Goal: Information Seeking & Learning: Learn about a topic

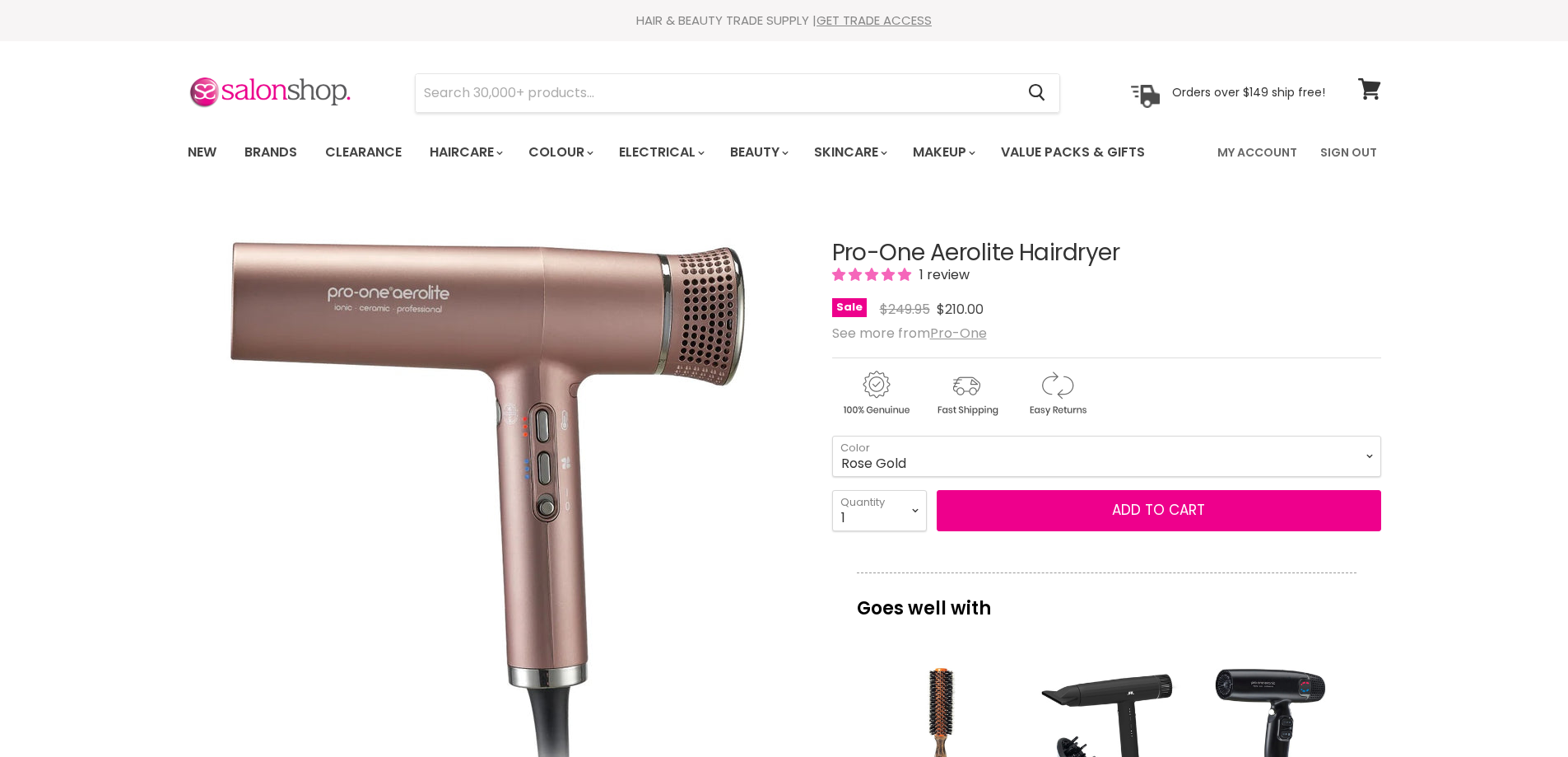
select select "Rose Gold"
click at [192, 149] on link "New" at bounding box center [202, 152] width 53 height 35
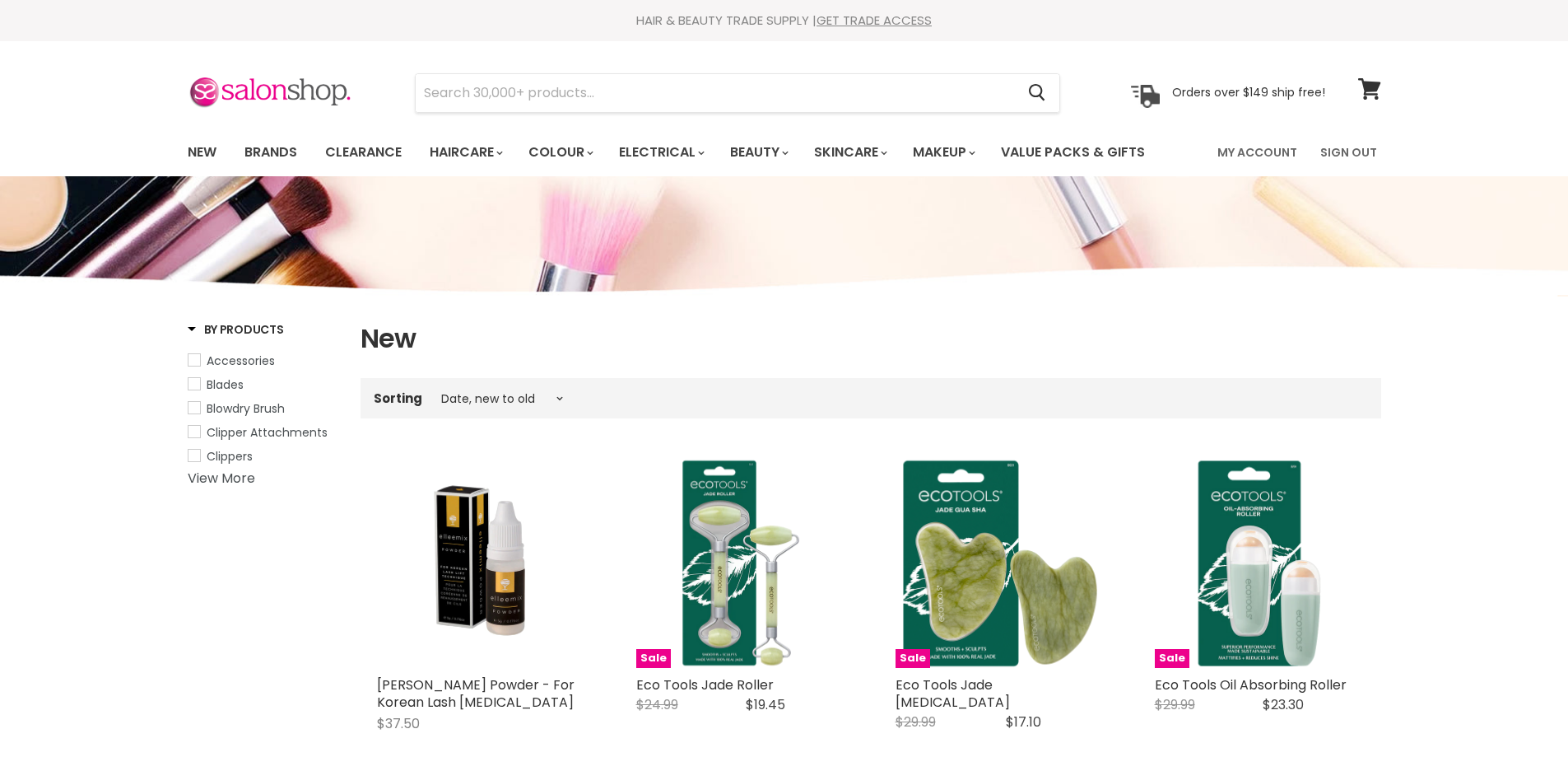
select select "created-descending"
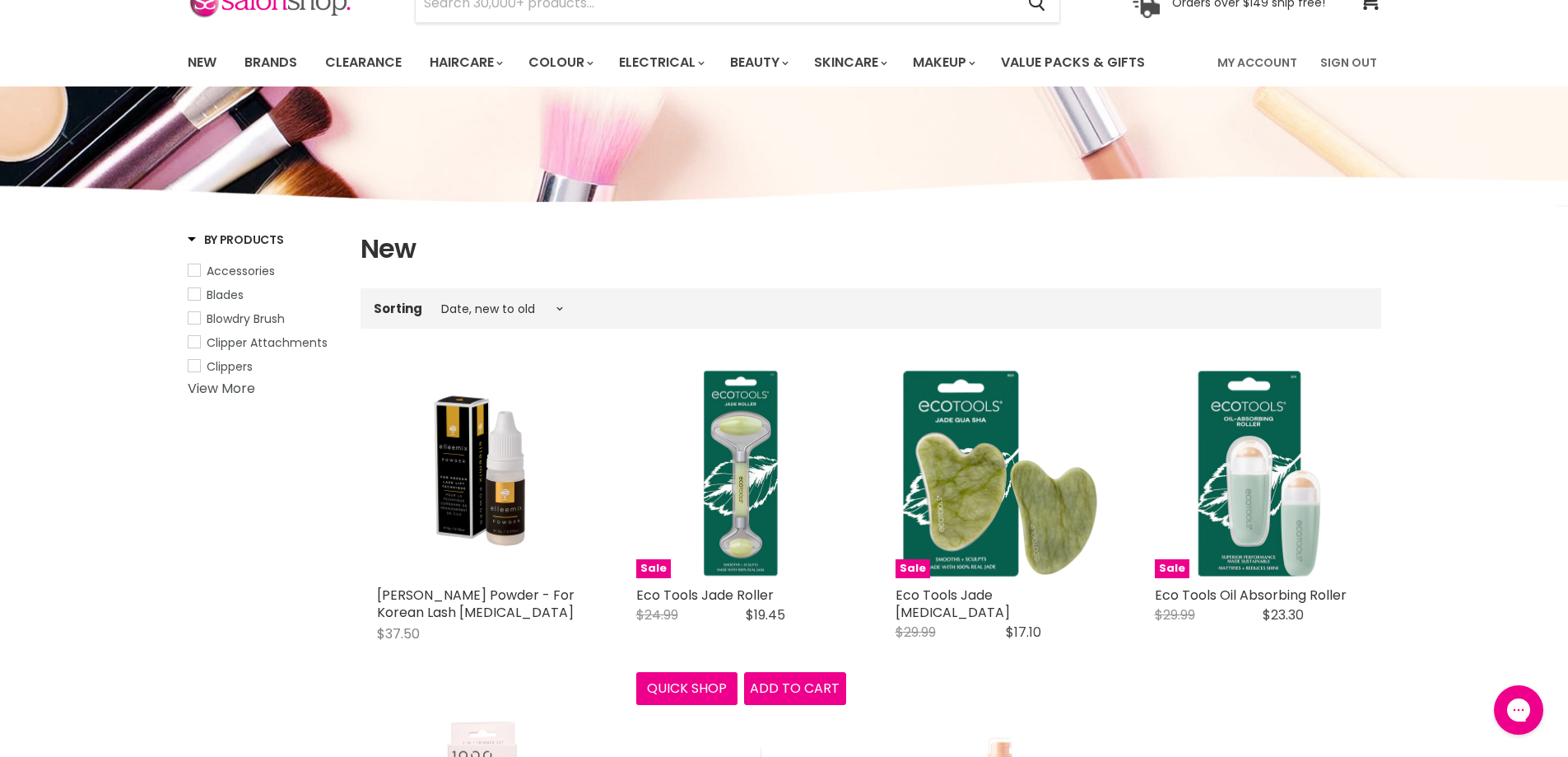
scroll to position [247, 0]
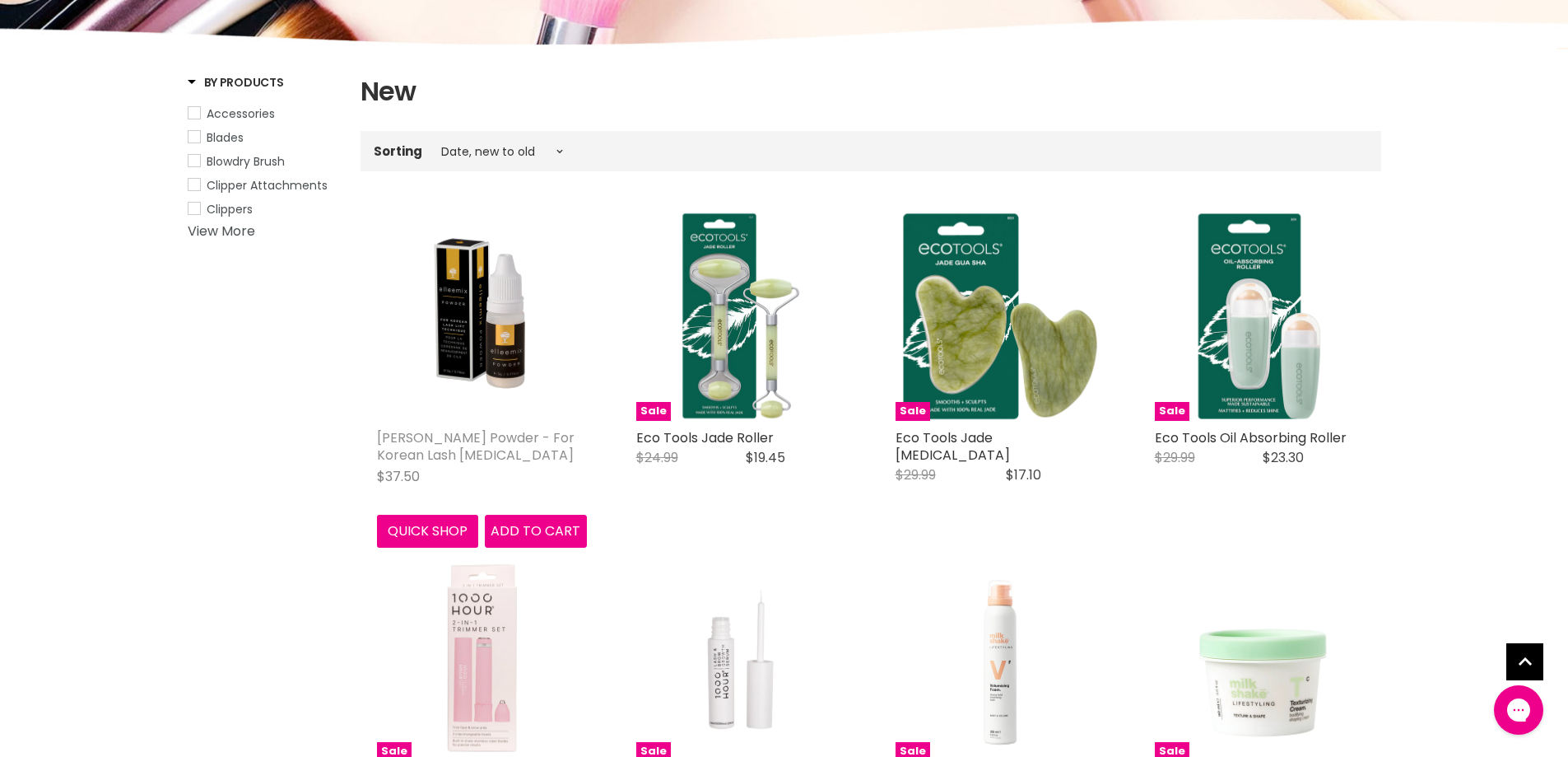
click at [459, 441] on link "Elleebana ElleeMix Powder - For Korean Lash Lift Technique" at bounding box center [476, 446] width 198 height 37
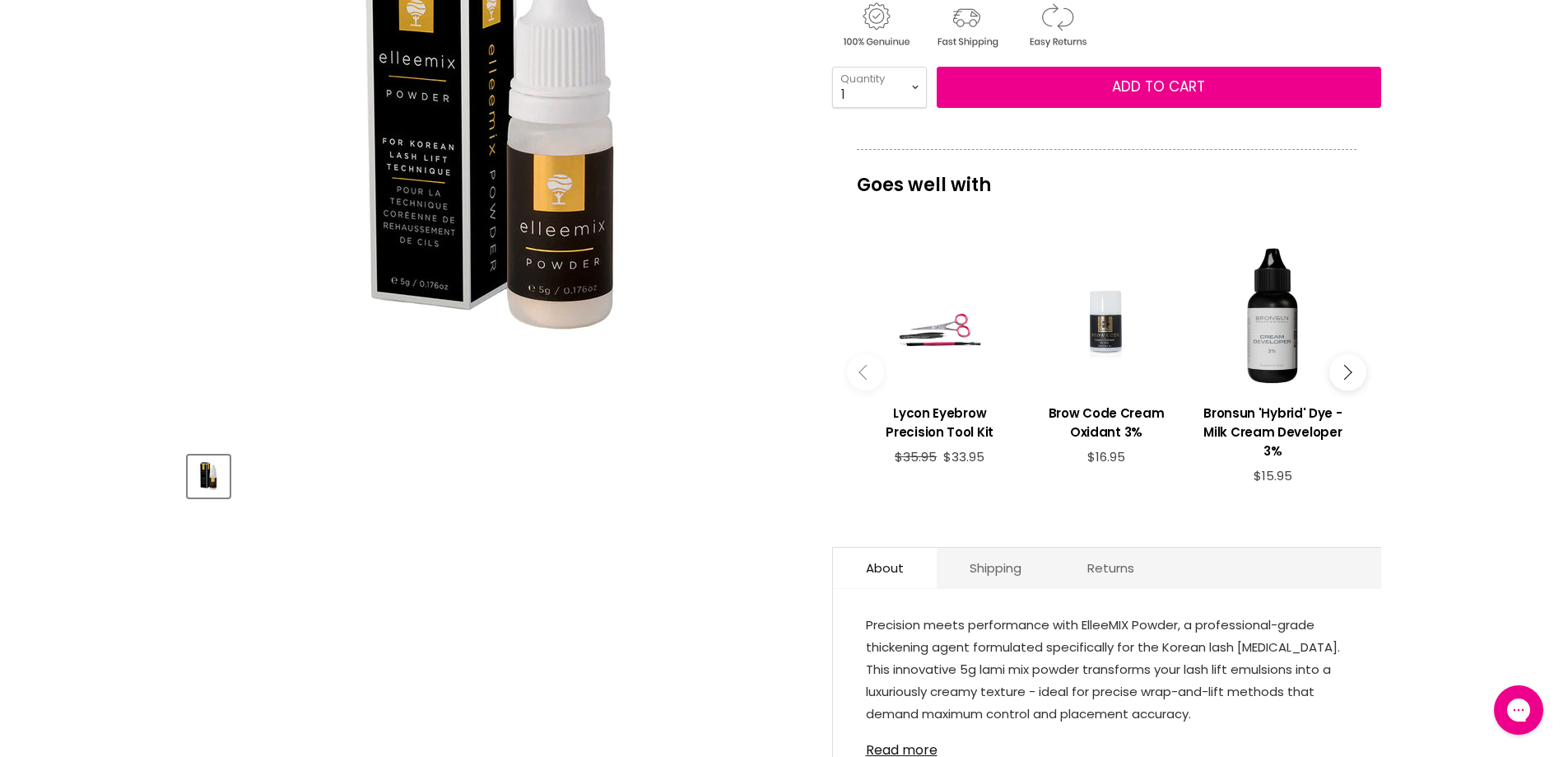
scroll to position [412, 0]
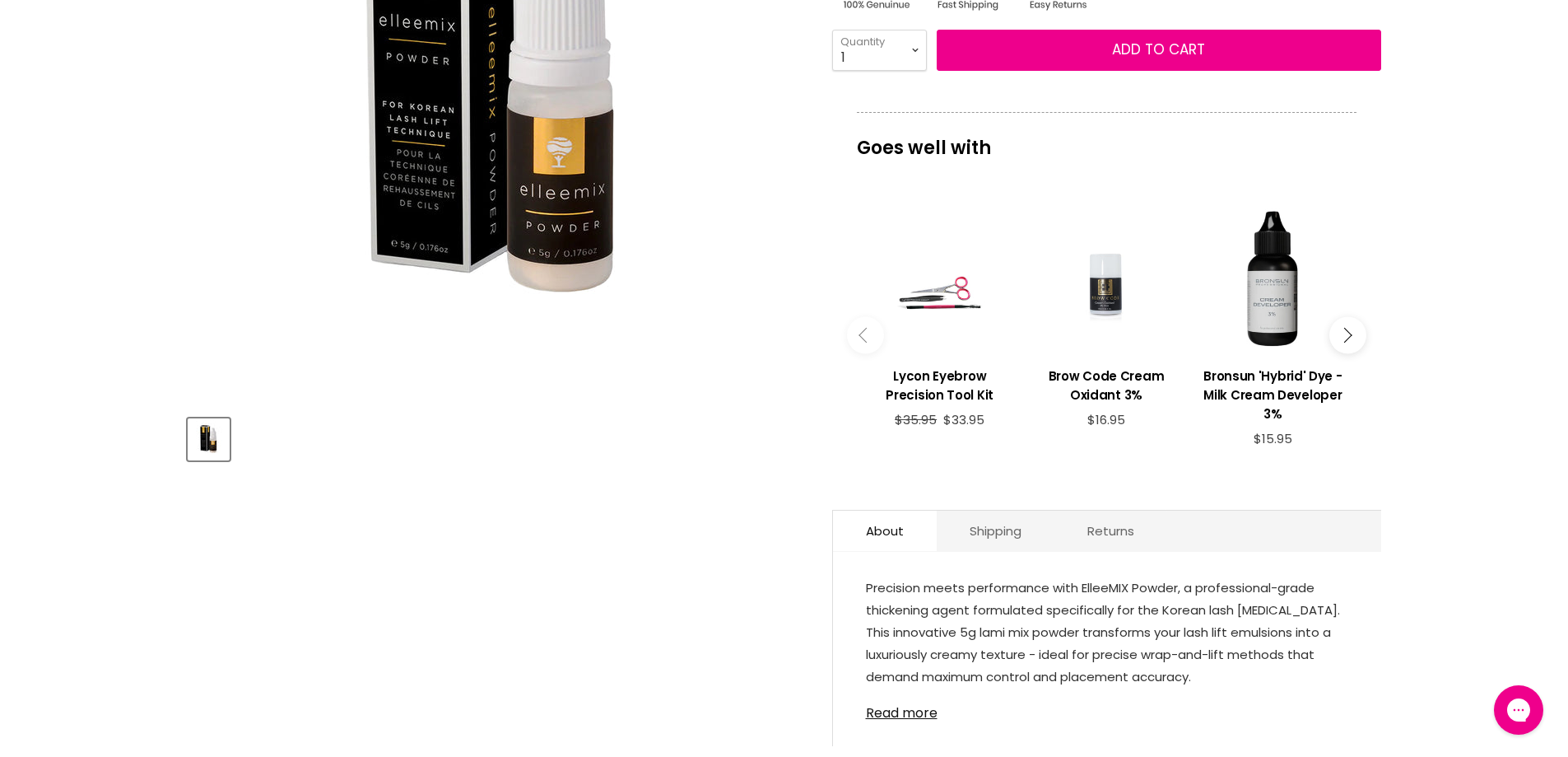
click at [1342, 339] on icon "Main content" at bounding box center [1344, 335] width 15 height 15
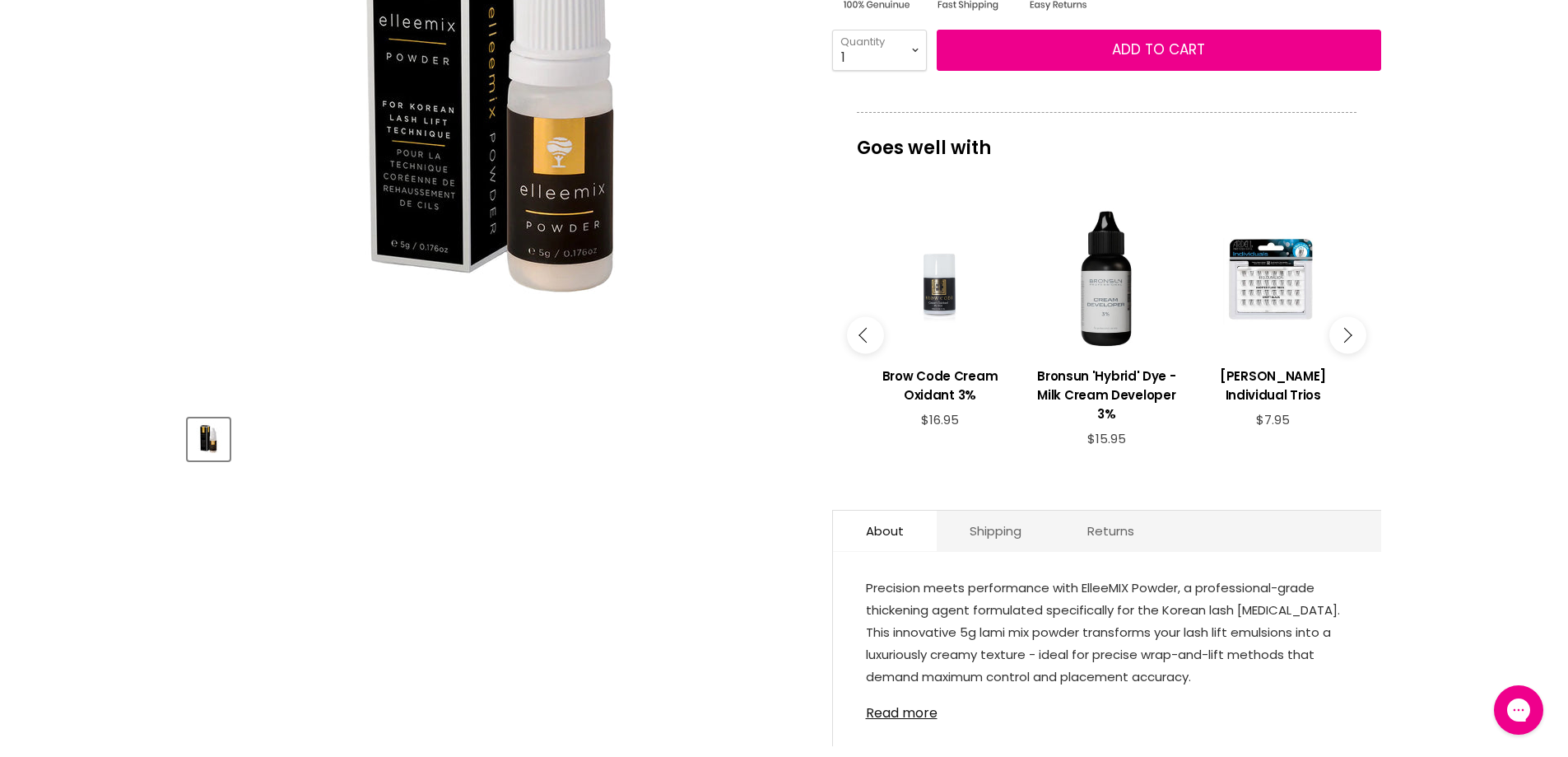
click at [1342, 339] on icon "Main content" at bounding box center [1344, 335] width 15 height 15
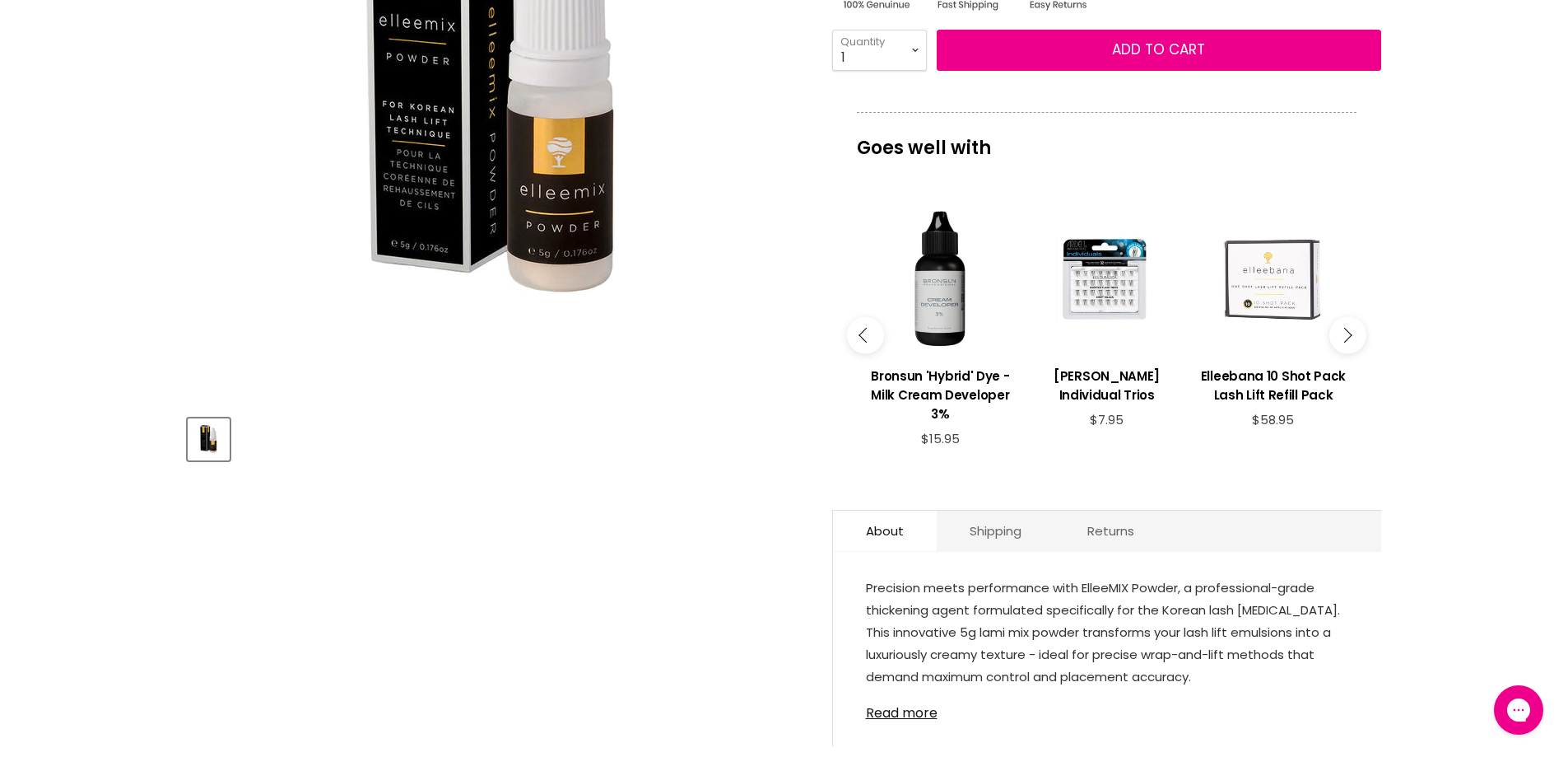
click at [1342, 339] on icon "Main content" at bounding box center [1344, 335] width 15 height 15
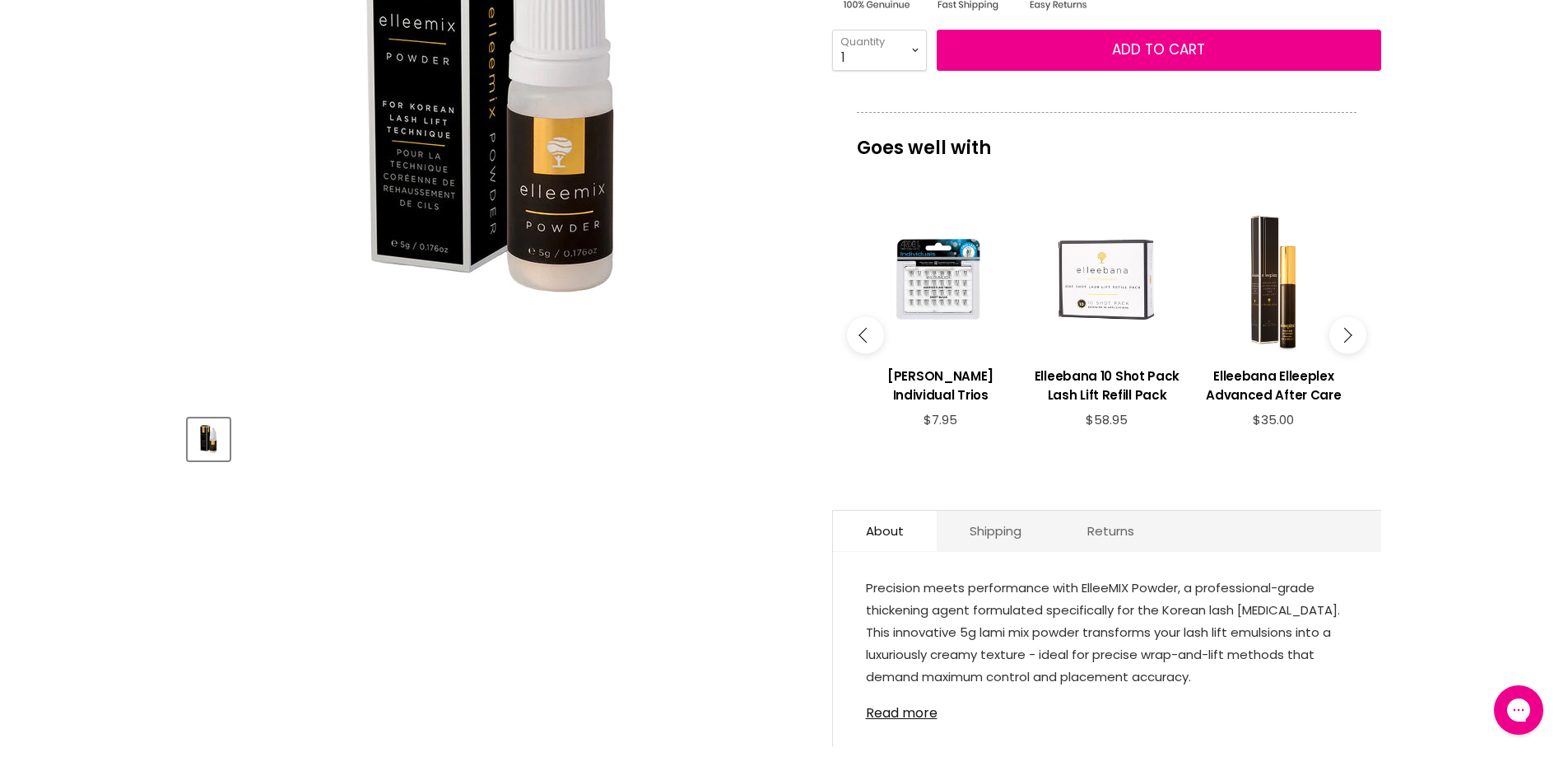
click at [1342, 338] on icon "Main content" at bounding box center [1344, 335] width 15 height 15
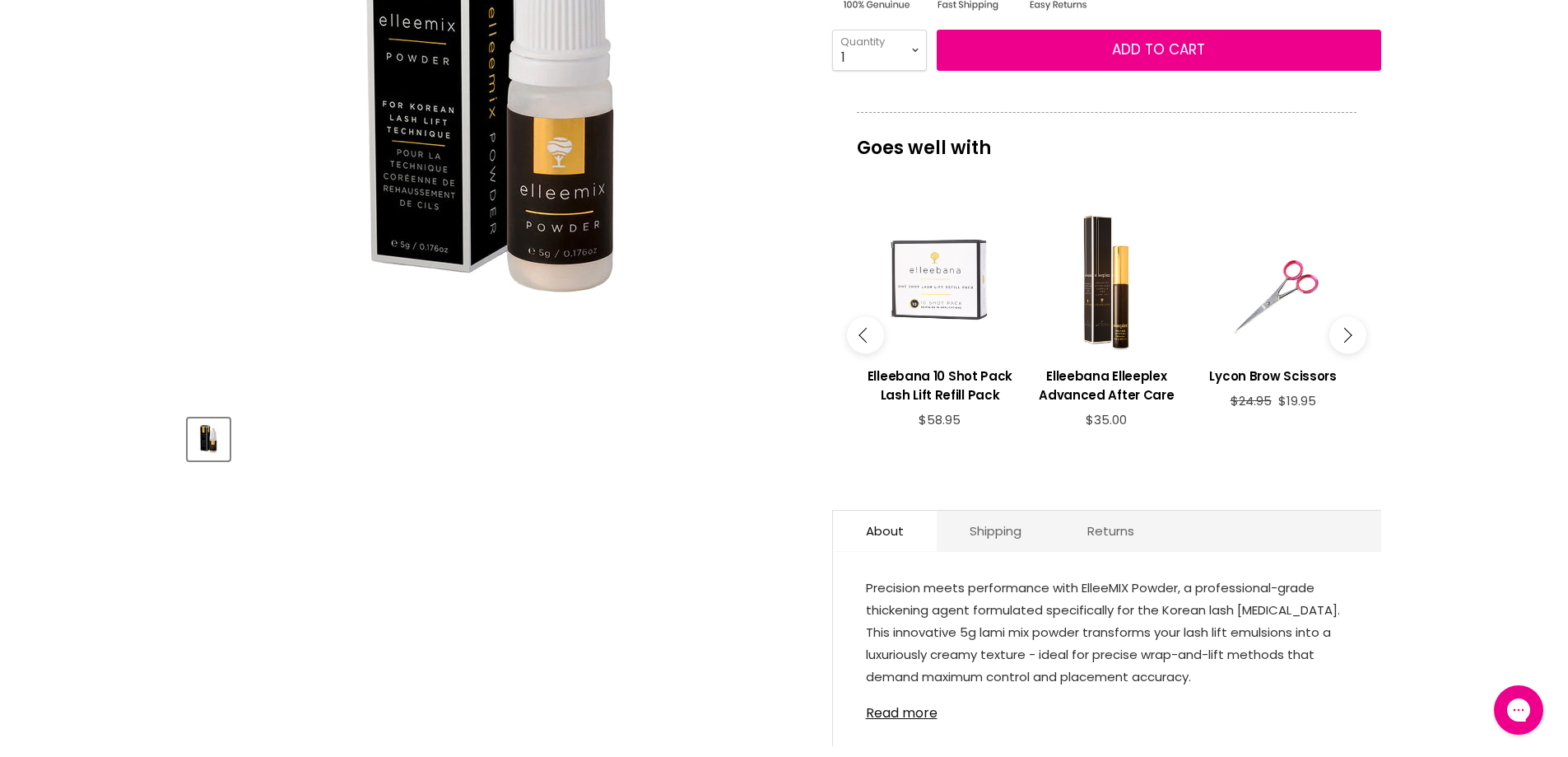
click at [1342, 338] on icon "Main content" at bounding box center [1344, 335] width 15 height 15
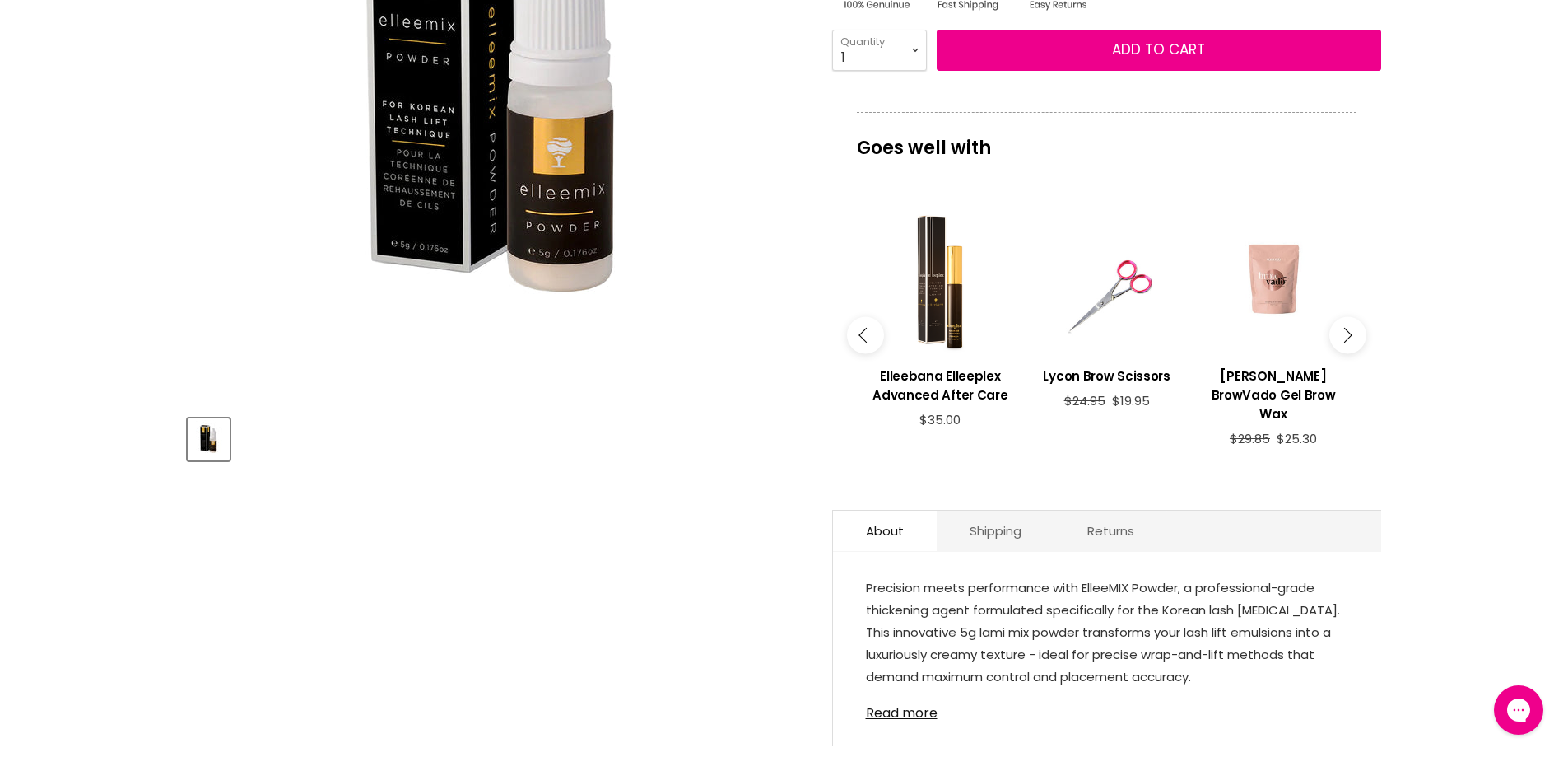
click at [1342, 338] on icon "Main content" at bounding box center [1344, 335] width 15 height 15
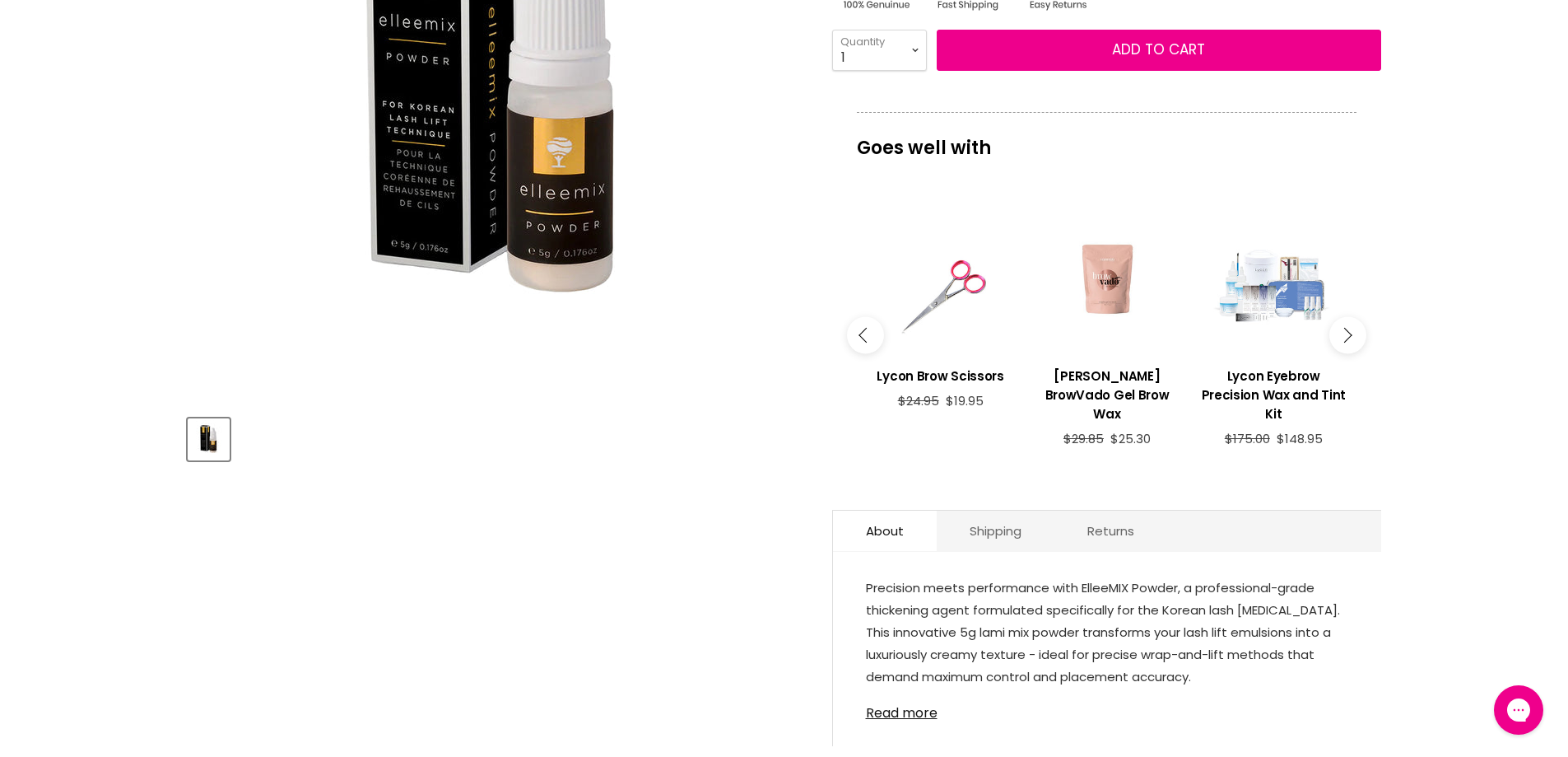
click at [1342, 338] on icon "Main content" at bounding box center [1344, 335] width 15 height 15
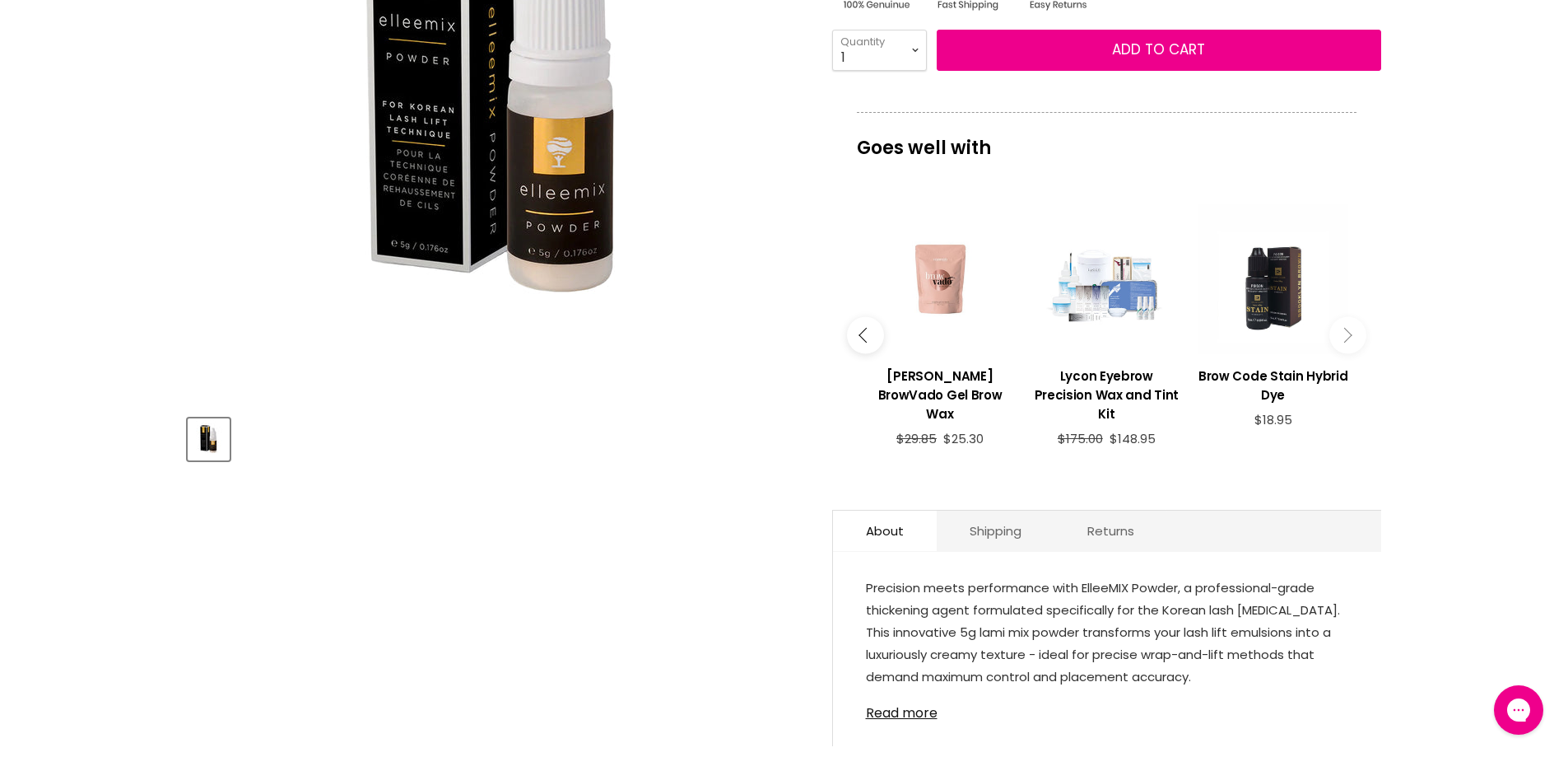
click at [1342, 338] on icon "Main content" at bounding box center [1344, 335] width 15 height 15
click at [894, 719] on link "Read more" at bounding box center [1106, 708] width 482 height 25
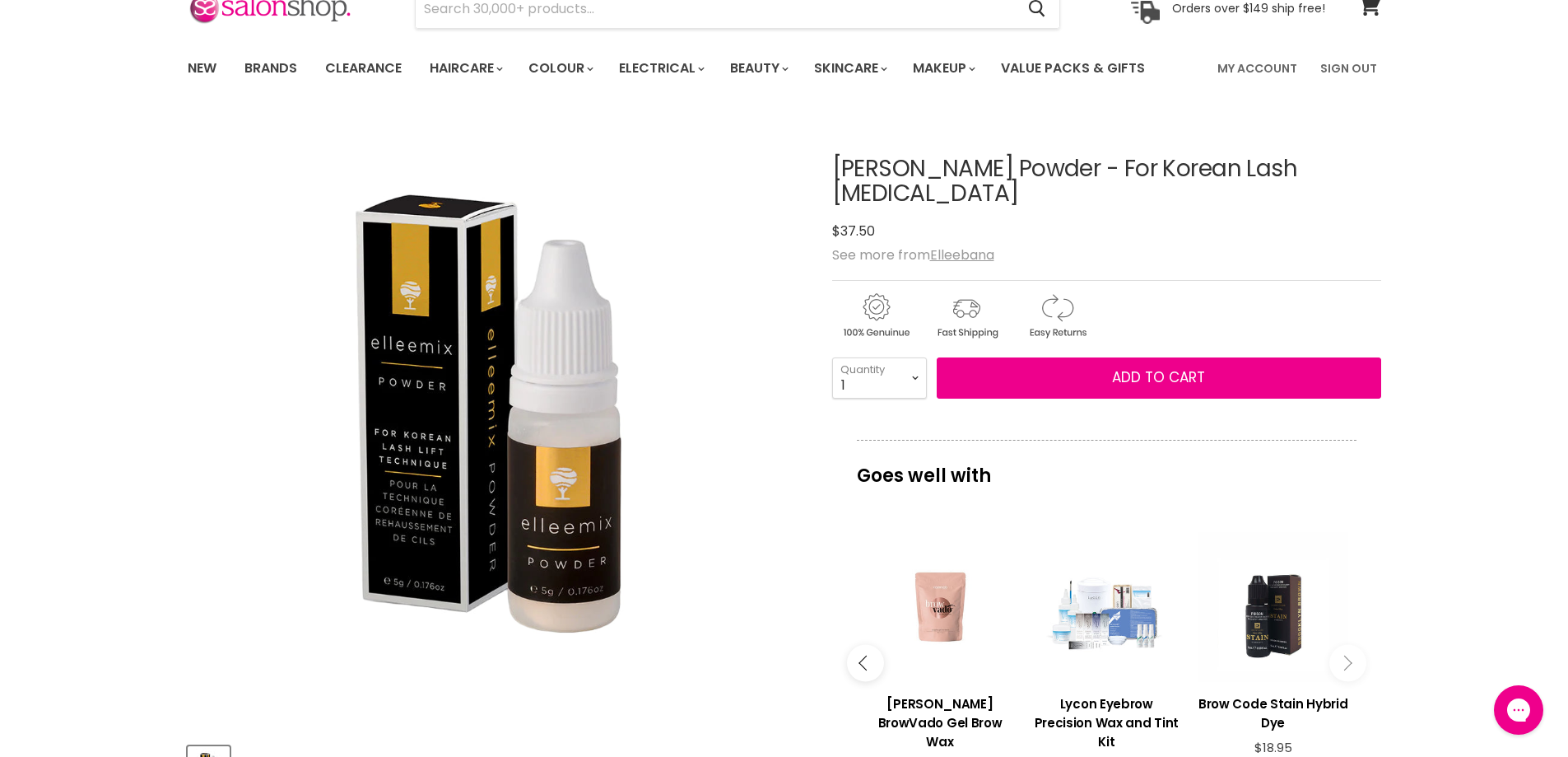
scroll to position [82, 0]
